Goal: Find specific page/section: Find specific page/section

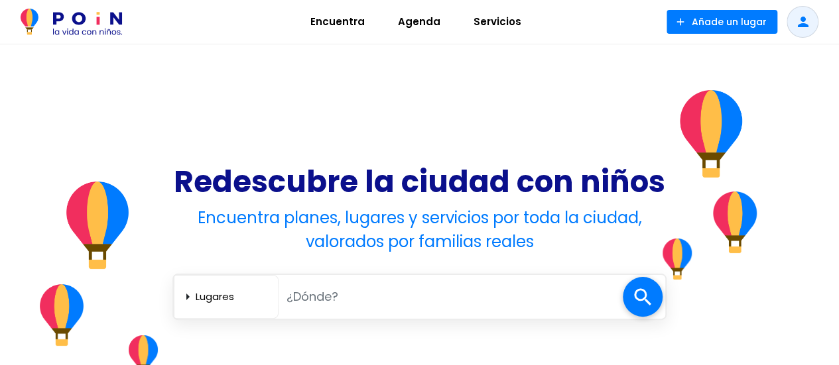
click at [417, 25] on span "Agenda" at bounding box center [419, 21] width 54 height 21
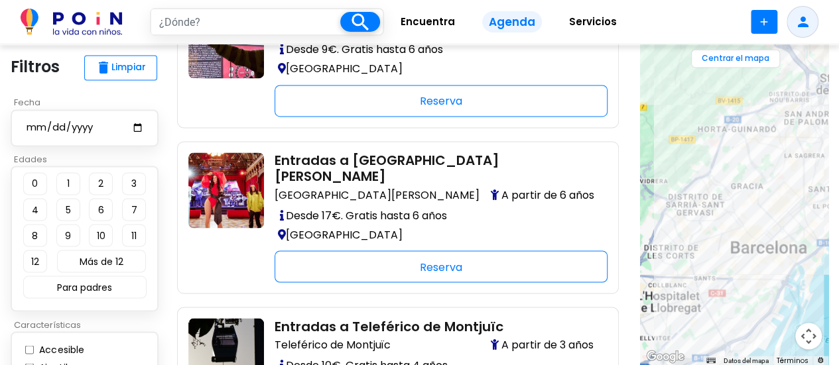
scroll to position [1238, 0]
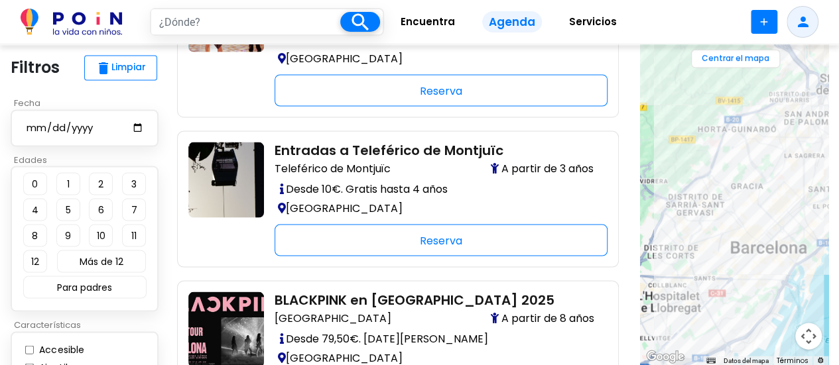
click at [415, 23] on span "Encuentra" at bounding box center [428, 21] width 66 height 21
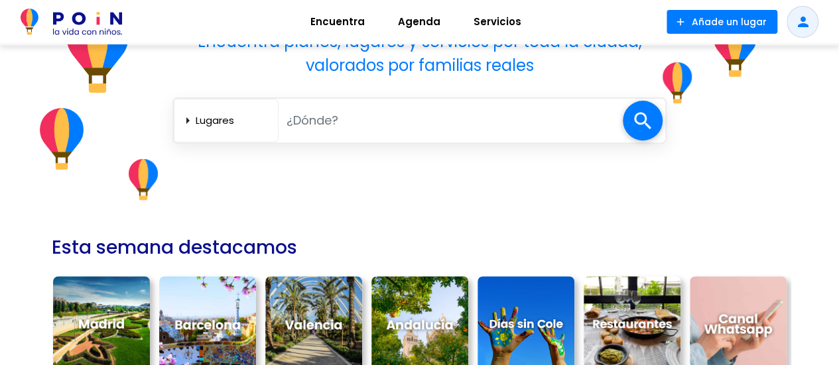
scroll to position [354, 0]
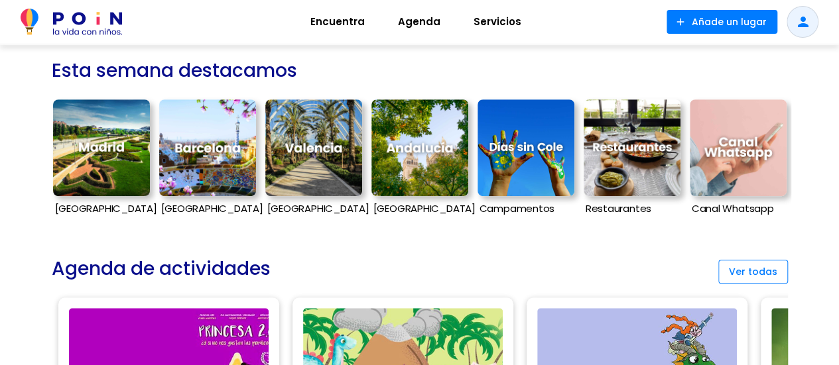
click at [536, 141] on img at bounding box center [526, 147] width 97 height 97
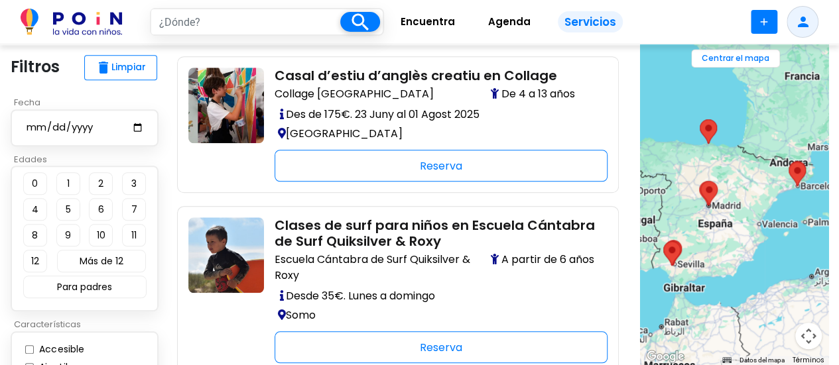
scroll to position [265, 0]
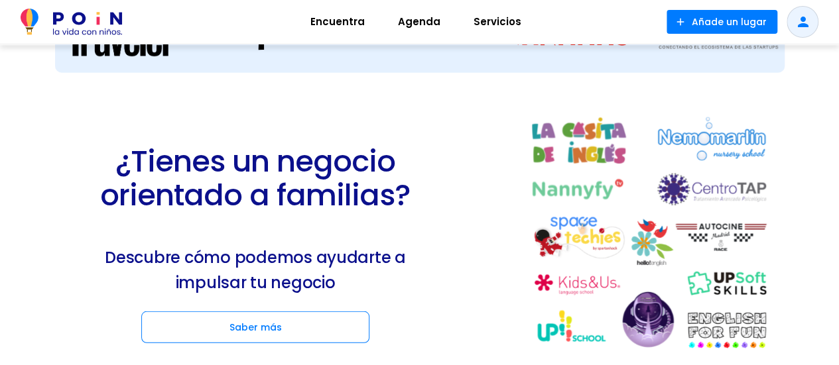
scroll to position [1857, 0]
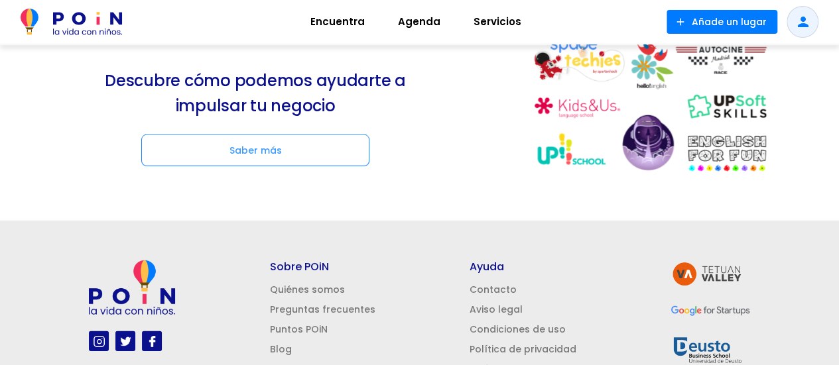
click at [311, 151] on span at bounding box center [255, 150] width 227 height 31
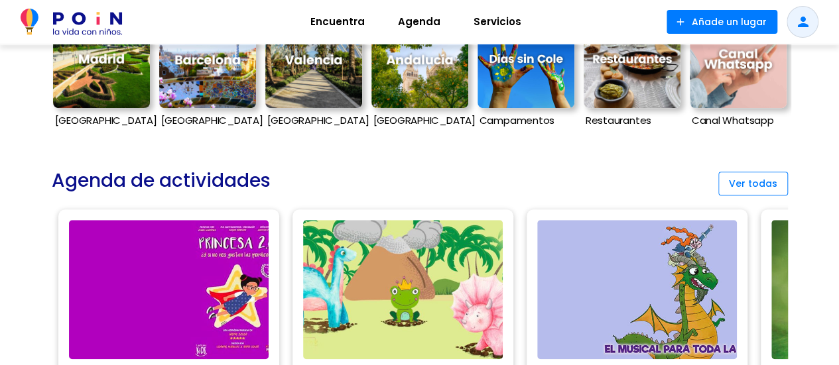
scroll to position [531, 0]
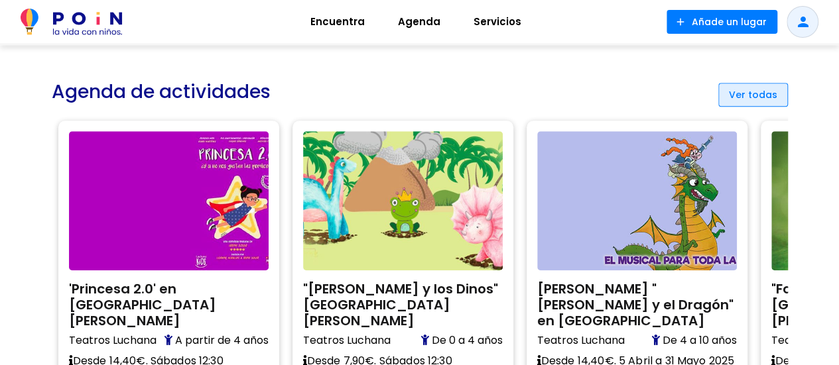
click at [759, 93] on span at bounding box center [753, 95] width 70 height 24
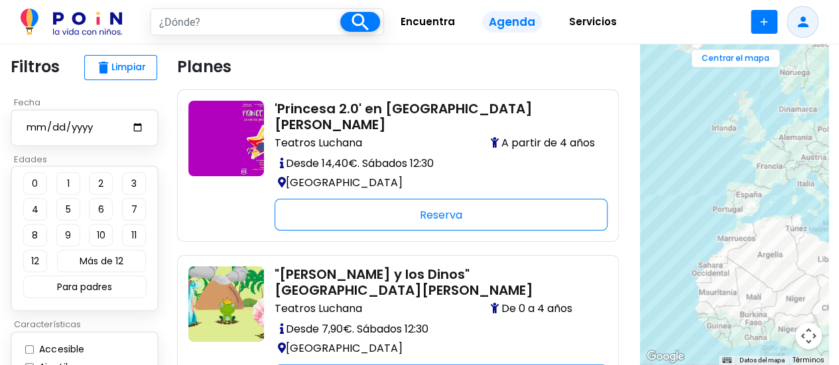
click at [609, 21] on span "Servicios" at bounding box center [593, 21] width 60 height 21
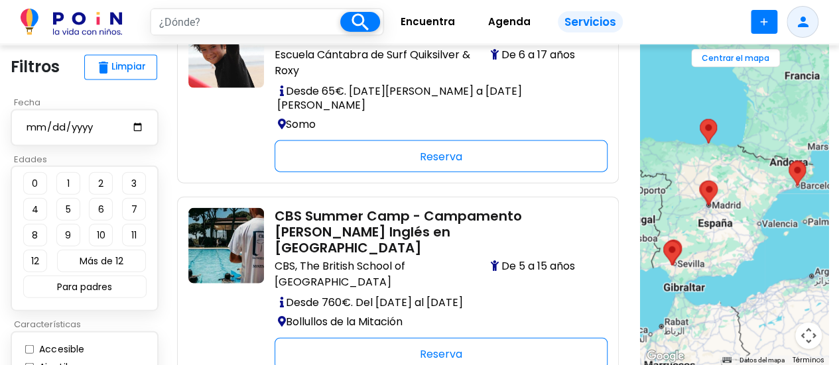
scroll to position [1945, 0]
